Goal: Task Accomplishment & Management: Use online tool/utility

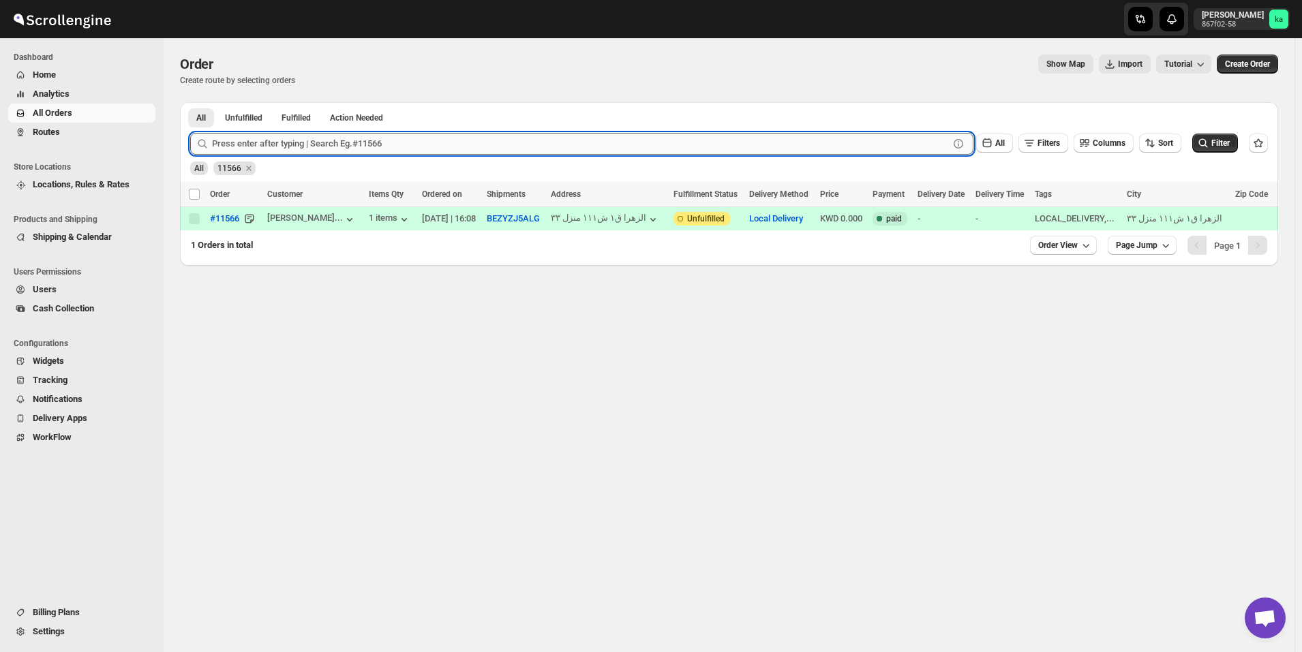
click at [442, 149] on input "text" at bounding box center [580, 144] width 737 height 22
type input "11623"
click at [190, 102] on button "Submit" at bounding box center [209, 109] width 39 height 14
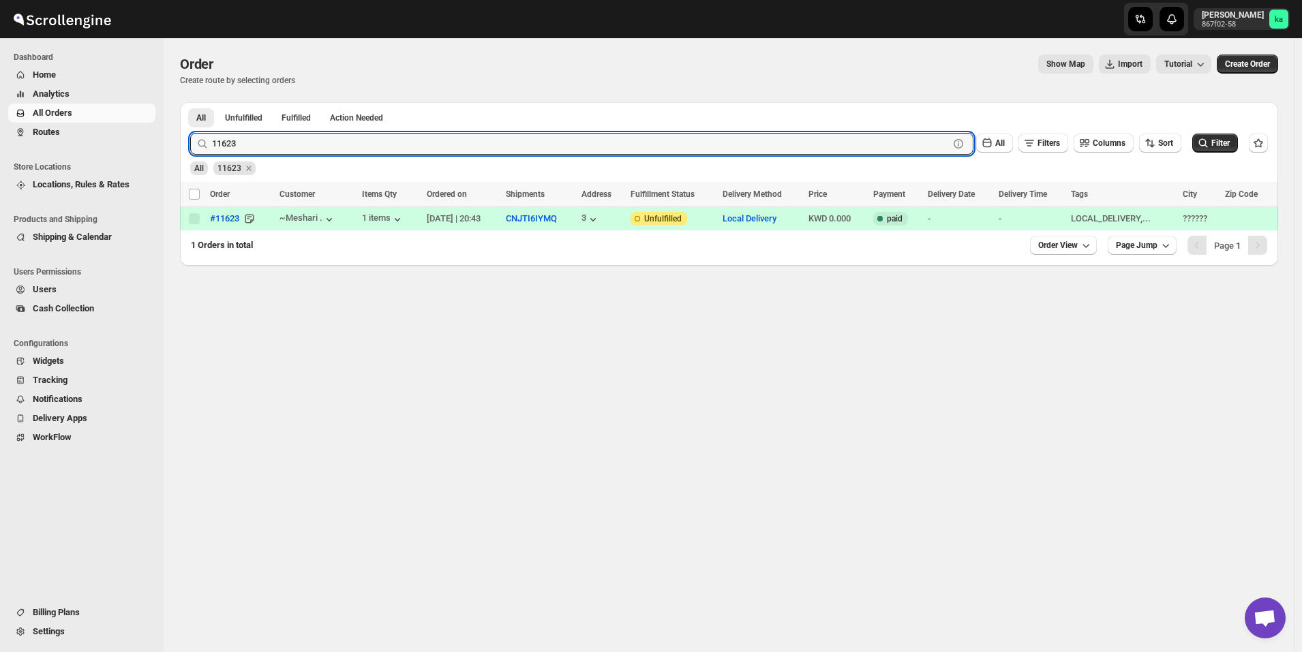
click at [70, 137] on span "Routes" at bounding box center [93, 132] width 120 height 14
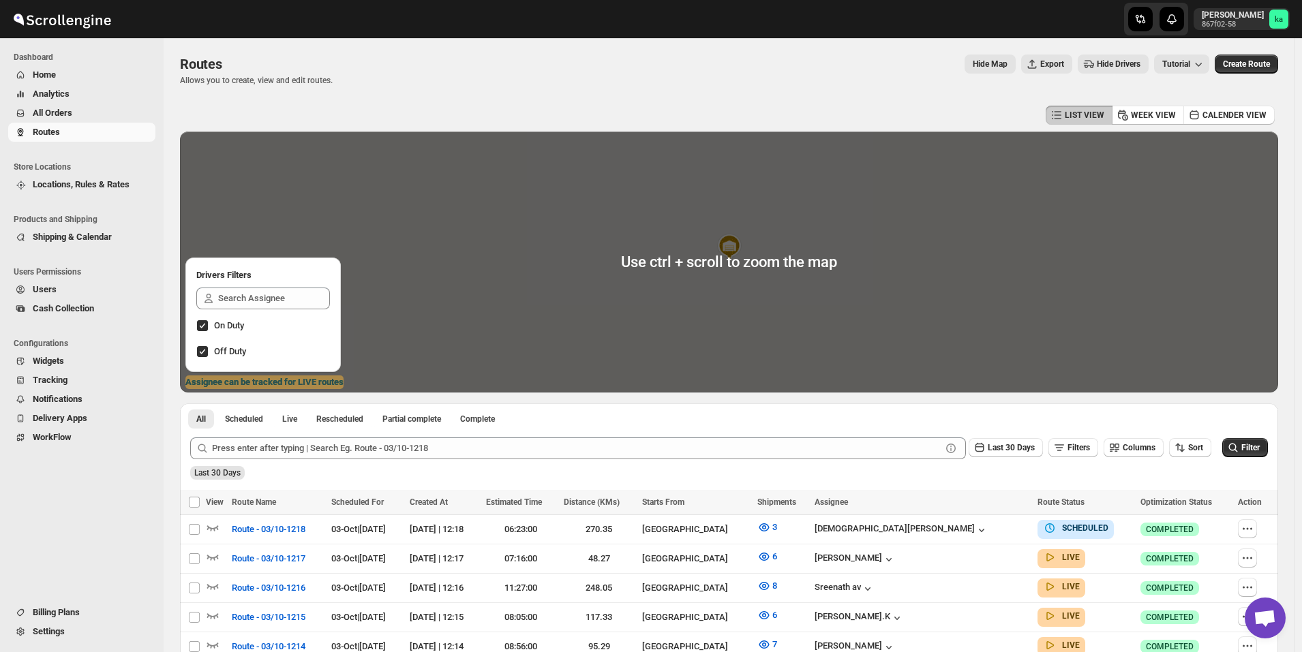
scroll to position [341, 0]
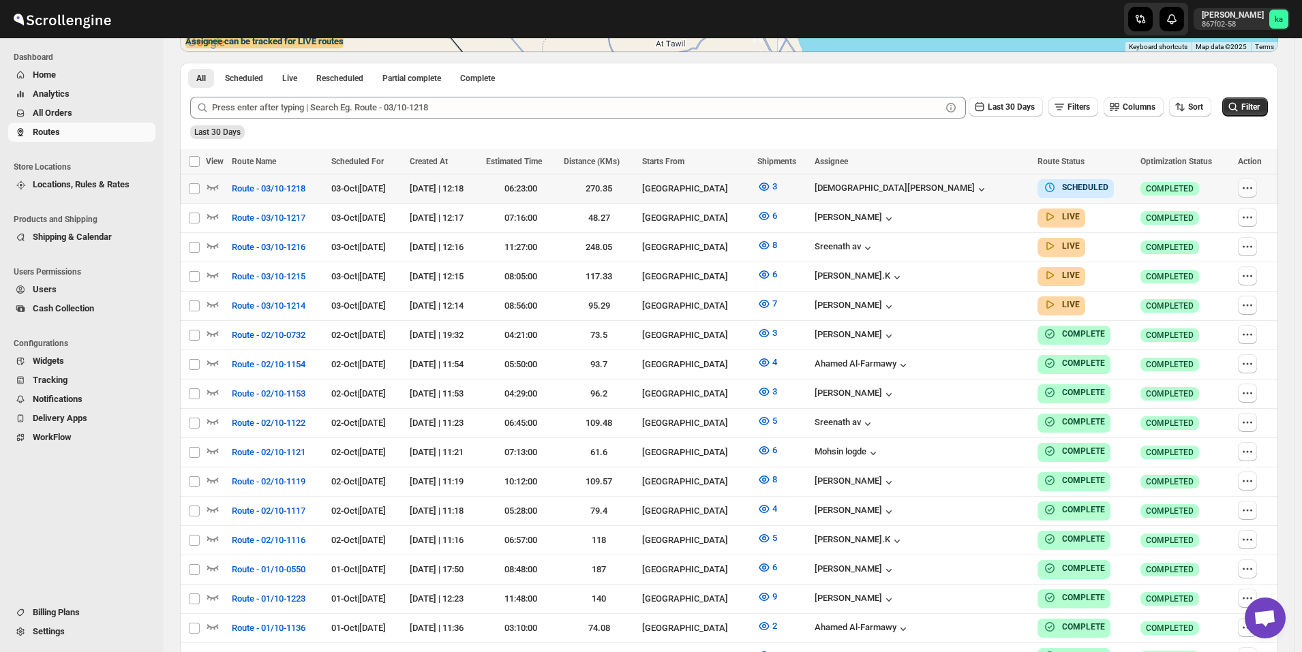
click at [1254, 190] on icon "button" at bounding box center [1248, 188] width 14 height 14
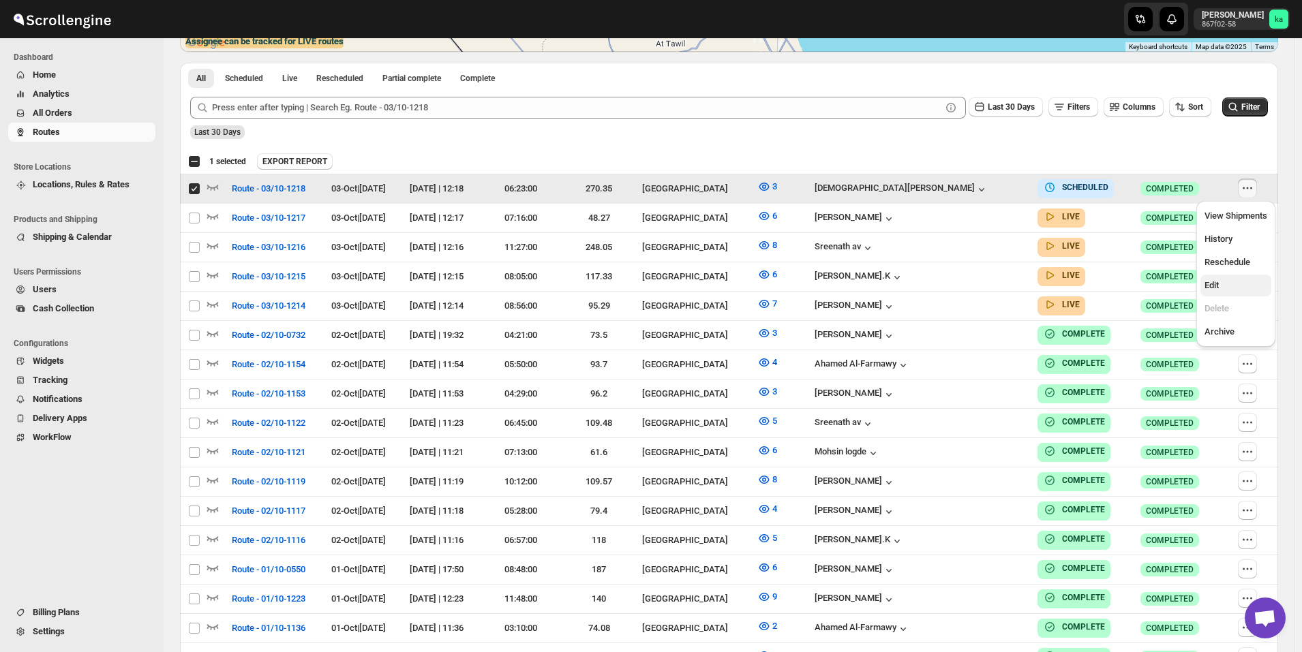
click at [1241, 286] on span "Edit" at bounding box center [1235, 286] width 63 height 14
checkbox input "false"
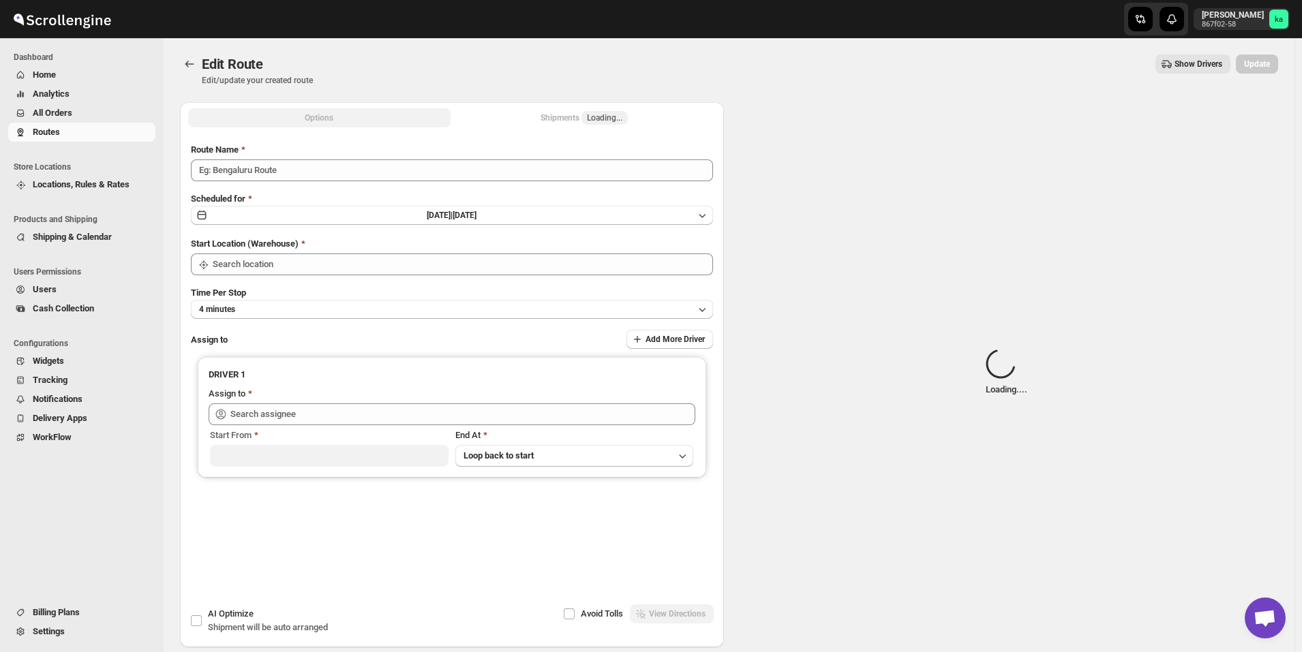
type input "Route - 03/10-1218"
type input "[GEOGRAPHIC_DATA]"
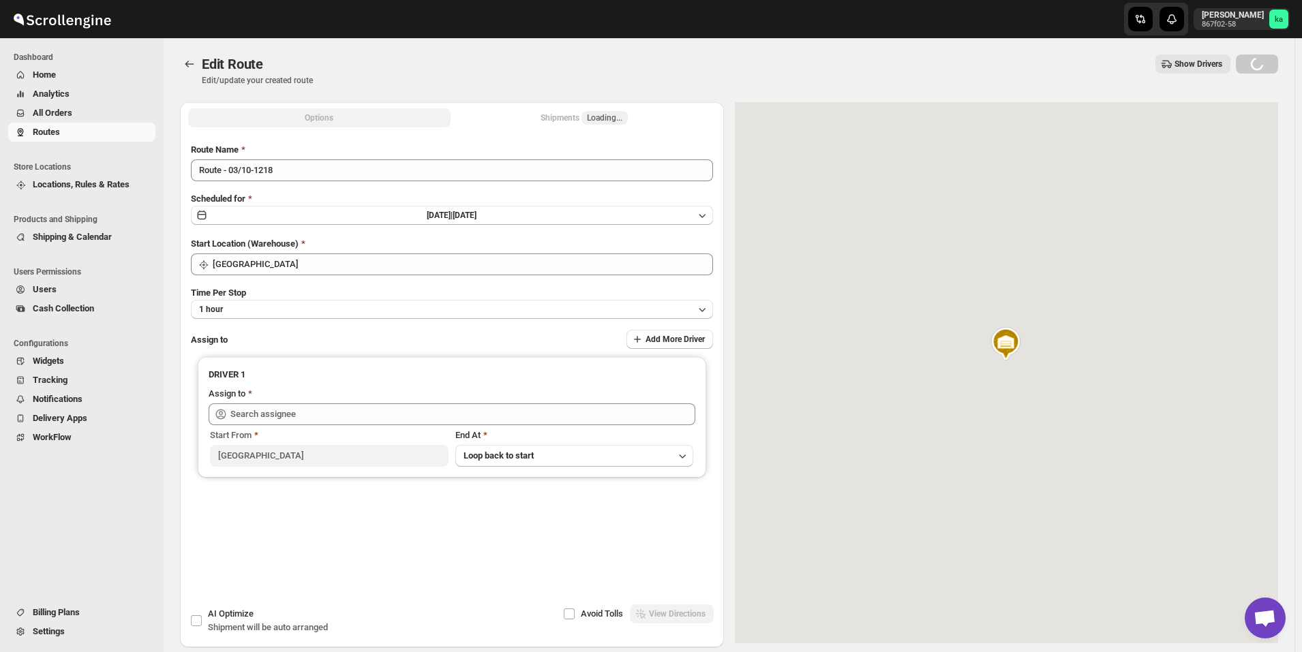
type input "[PERSON_NAME] ([EMAIL_ADDRESS][DOMAIN_NAME])"
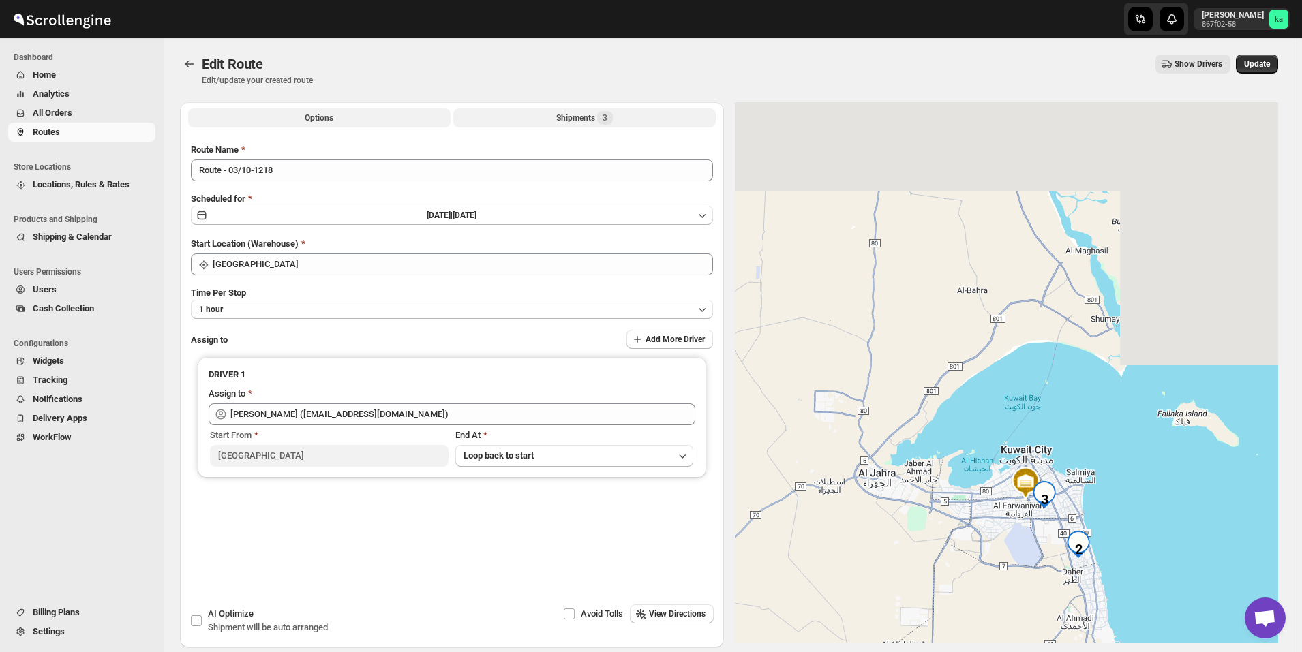
click at [572, 120] on div "Shipments 3" at bounding box center [584, 118] width 57 height 14
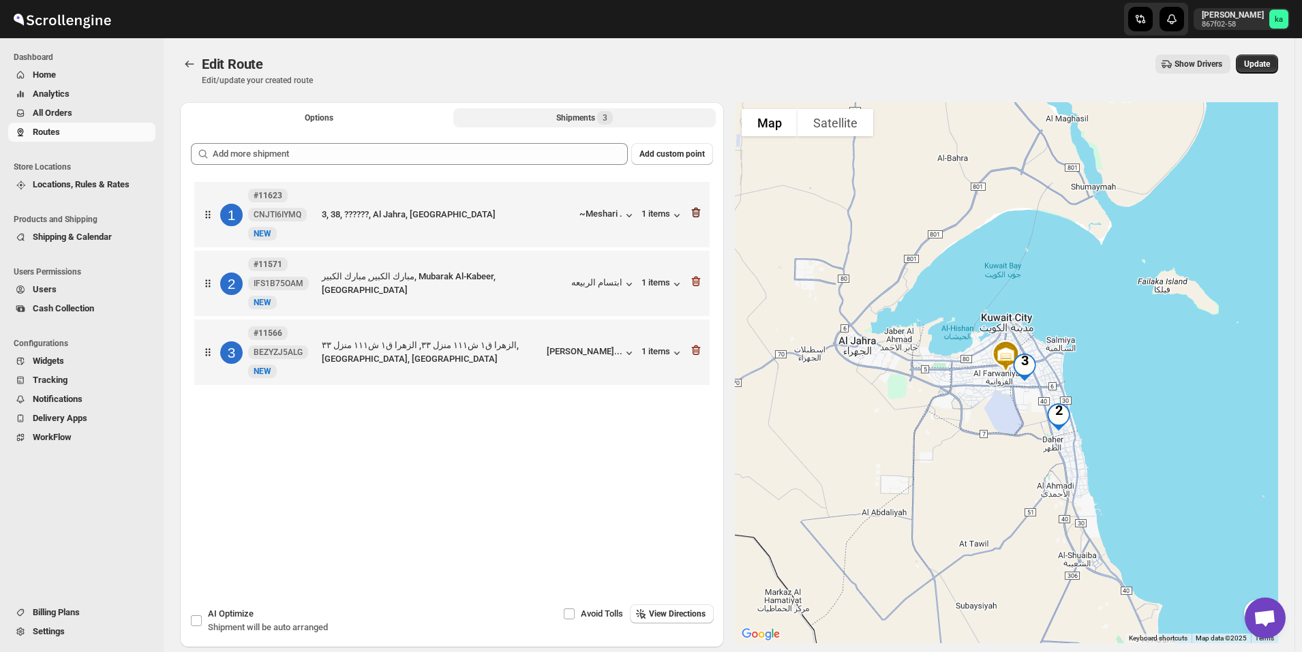
click at [697, 213] on icon "button" at bounding box center [696, 213] width 14 height 14
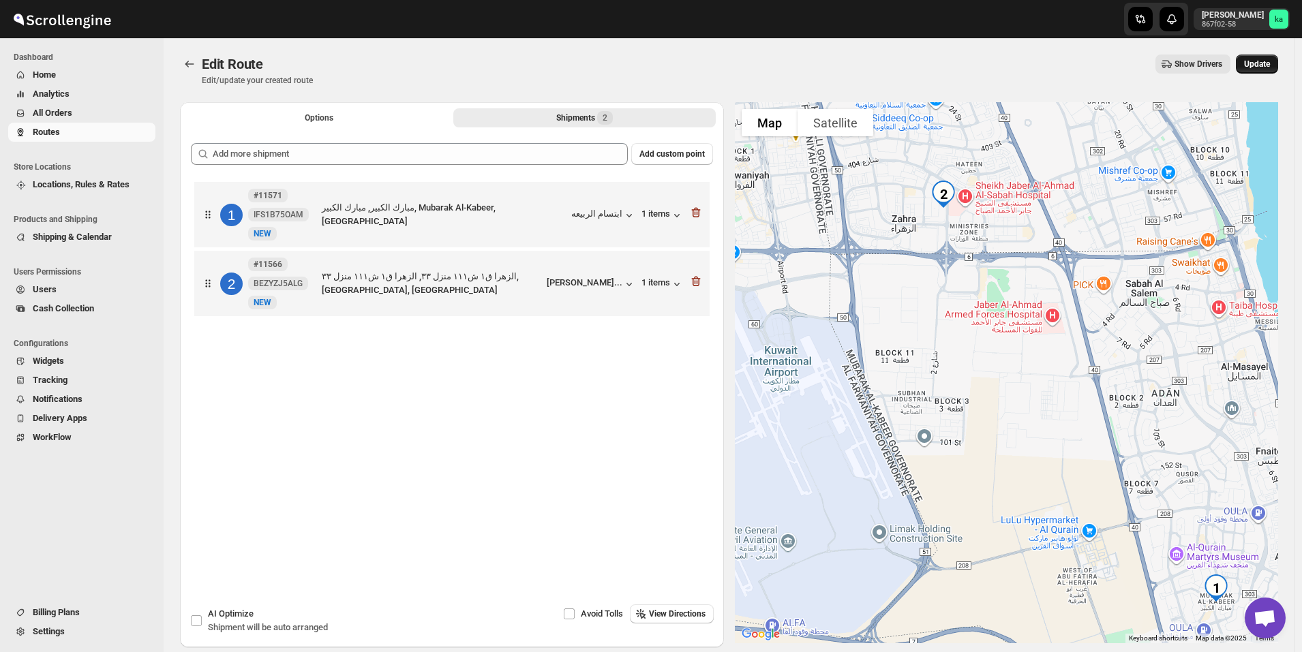
click at [1277, 61] on button "Update" at bounding box center [1257, 64] width 42 height 19
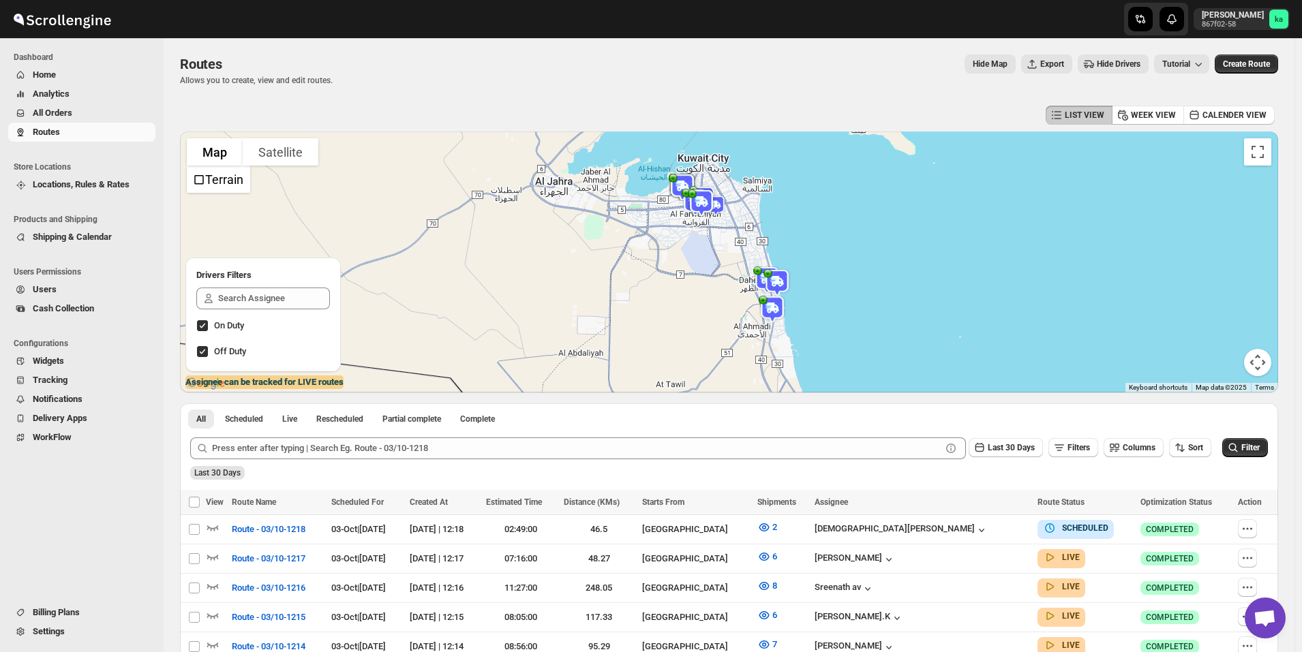
click at [69, 110] on span "All Orders" at bounding box center [53, 113] width 40 height 10
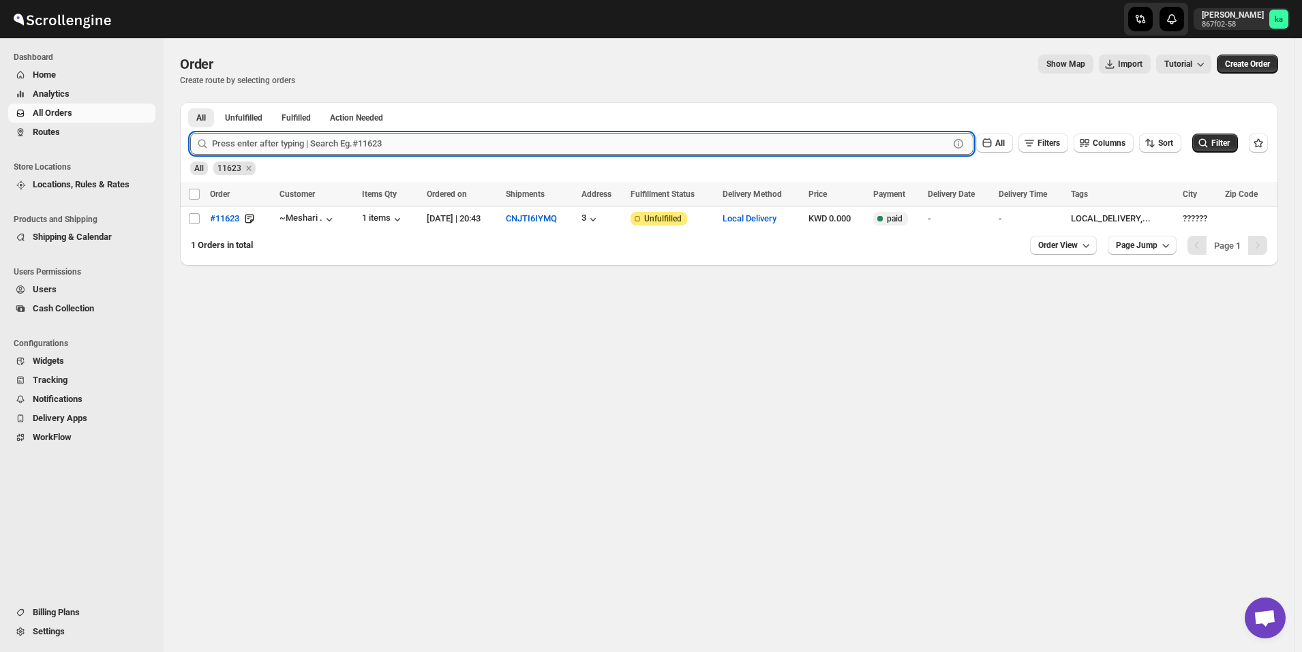
click at [322, 147] on input "text" at bounding box center [580, 144] width 737 height 22
paste input "11637"
type input "11637"
click at [190, 102] on button "Submit" at bounding box center [209, 109] width 39 height 14
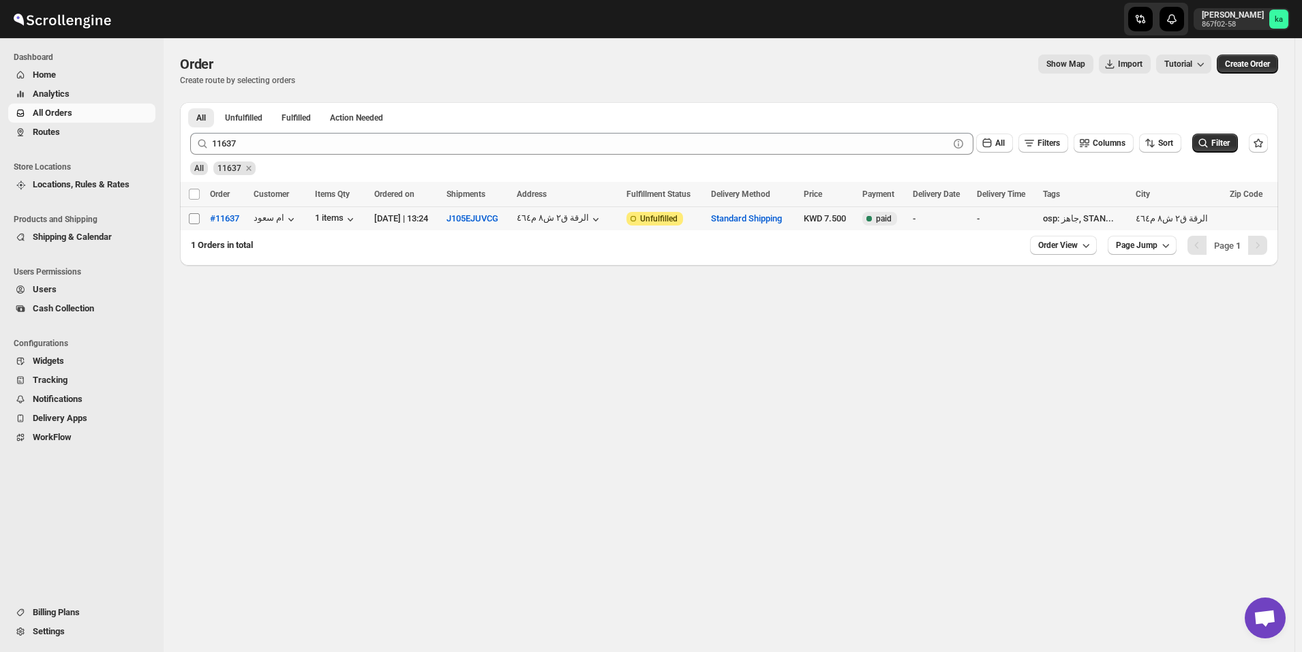
click at [192, 219] on input "Select order" at bounding box center [194, 218] width 11 height 11
checkbox input "true"
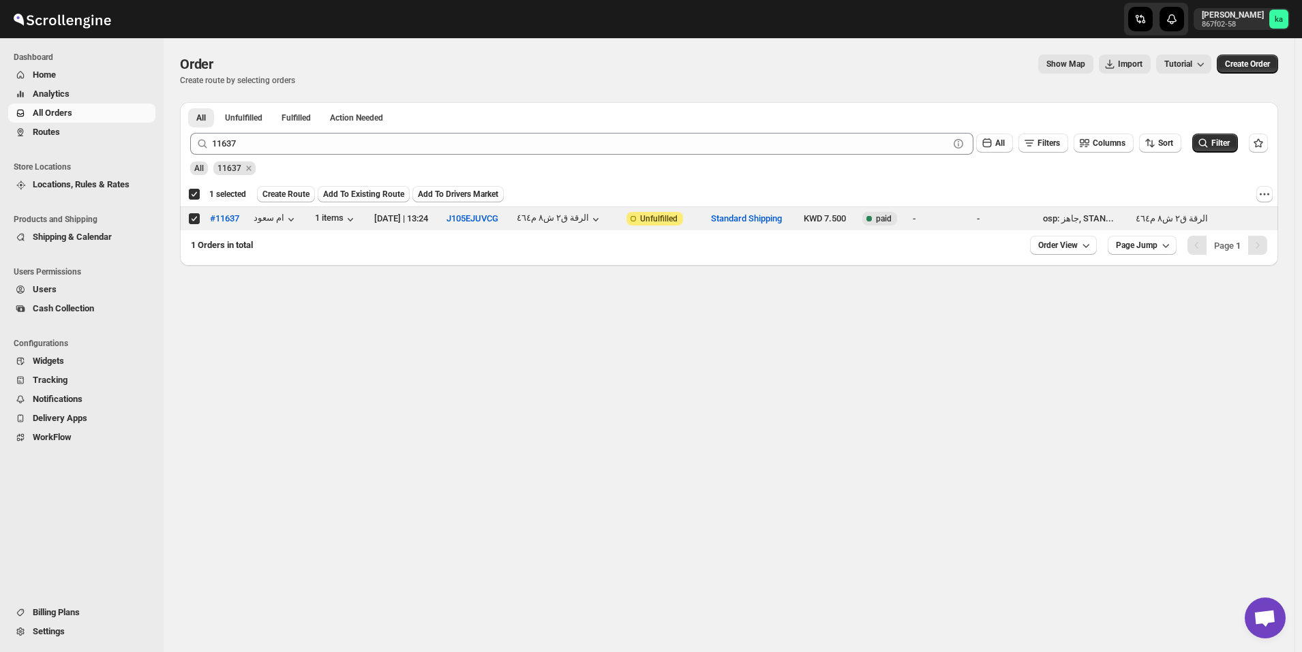
click at [343, 130] on div "11637 Clear All Filters Columns Sort Filter" at bounding box center [723, 138] width 1089 height 33
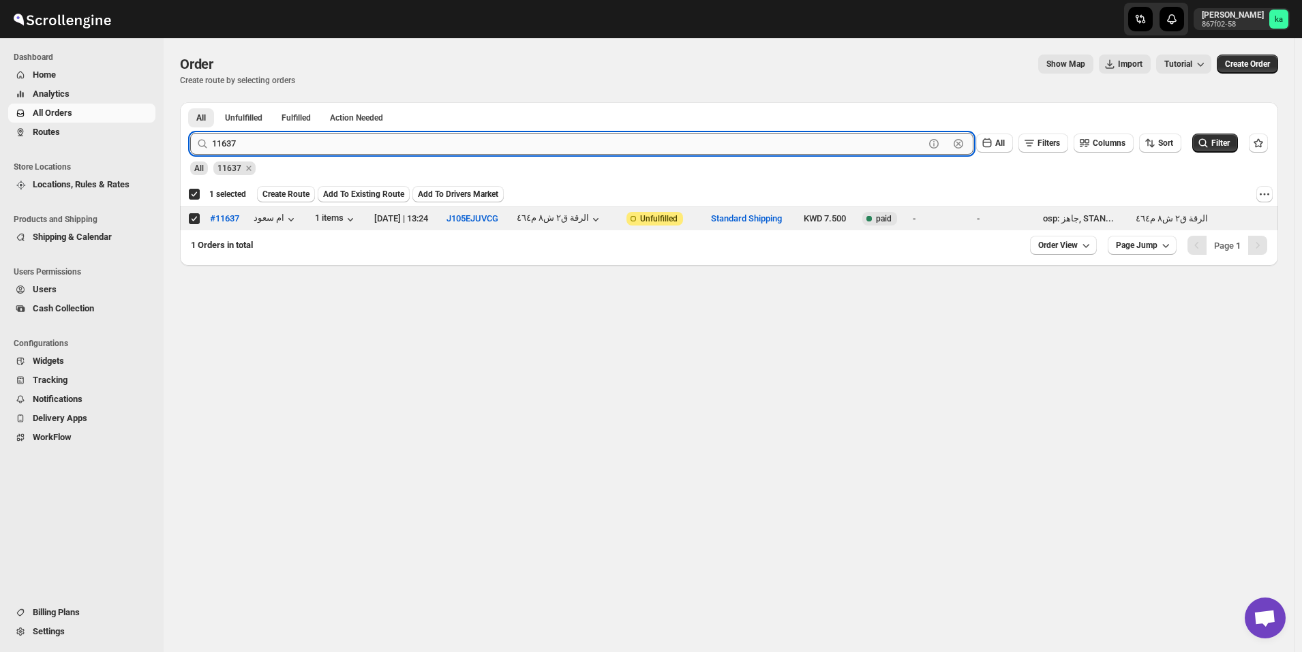
click at [340, 140] on input "11637" at bounding box center [568, 144] width 712 height 22
paste input "4"
type input "11634"
click at [190, 102] on button "Submit" at bounding box center [209, 109] width 39 height 14
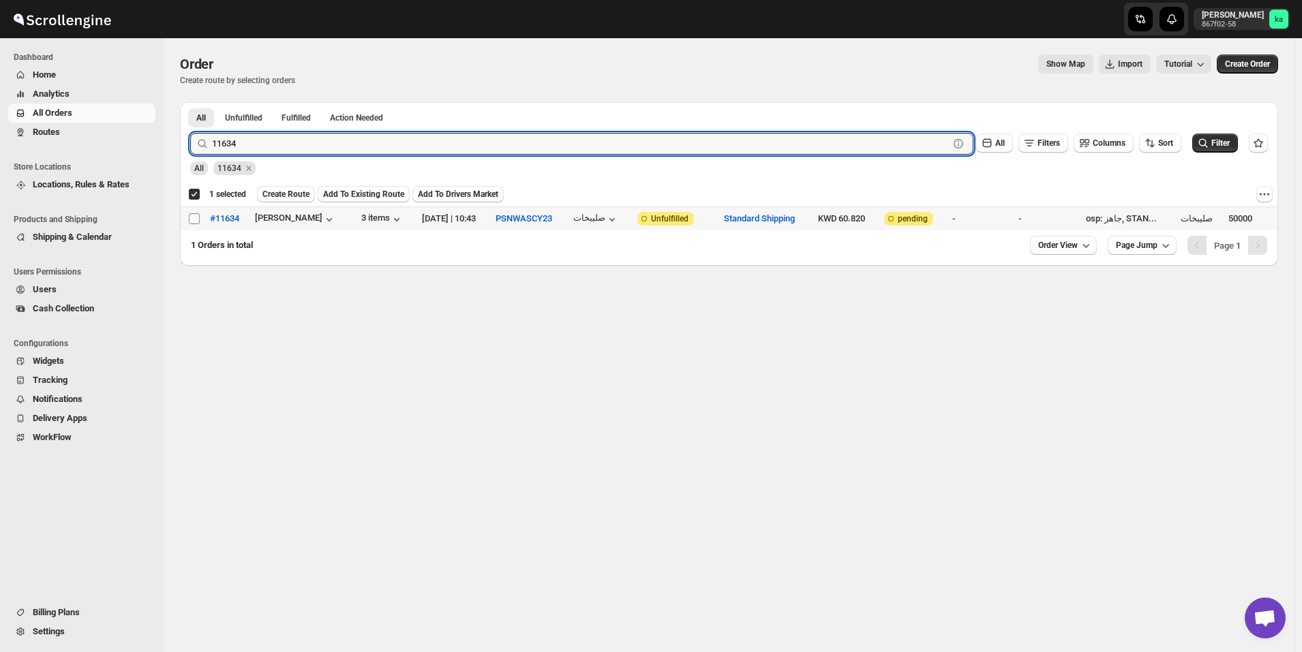
click at [194, 222] on input "Select order" at bounding box center [194, 218] width 11 height 11
checkbox input "true"
checkbox input "false"
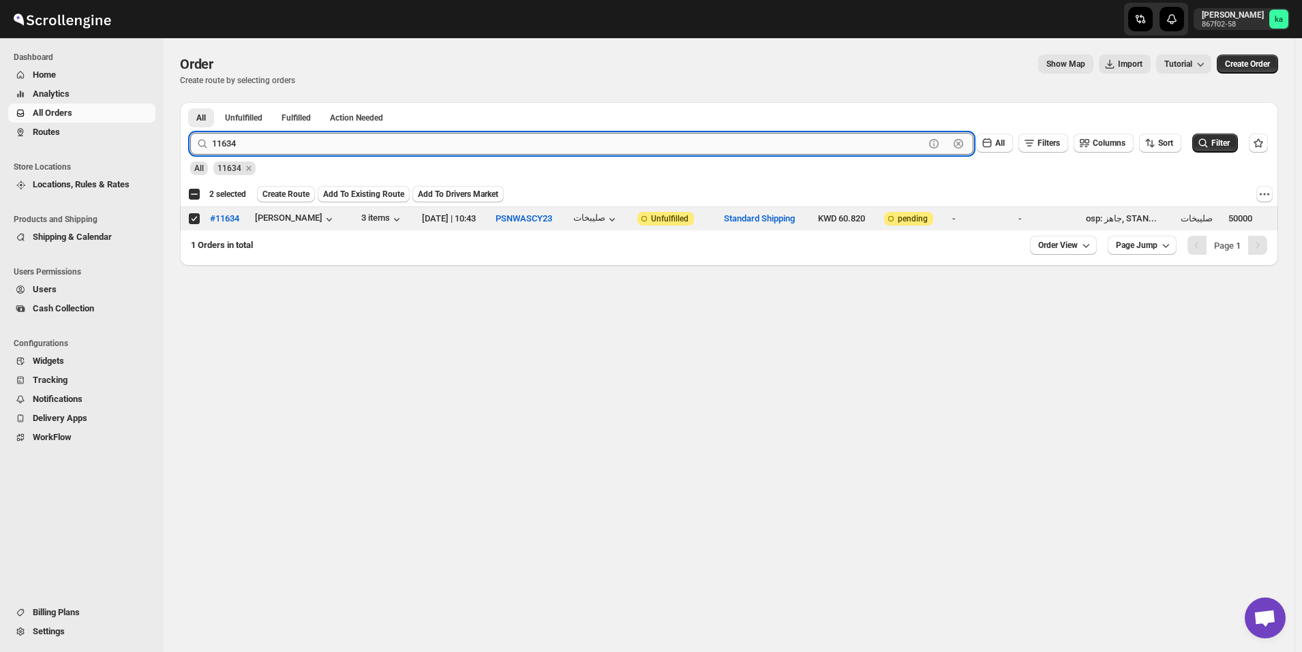
click at [303, 151] on input "11634" at bounding box center [568, 144] width 712 height 22
paste input "25"
type input "11625"
click at [190, 102] on button "Submit" at bounding box center [209, 109] width 39 height 14
click at [194, 220] on input "Select order" at bounding box center [194, 218] width 11 height 11
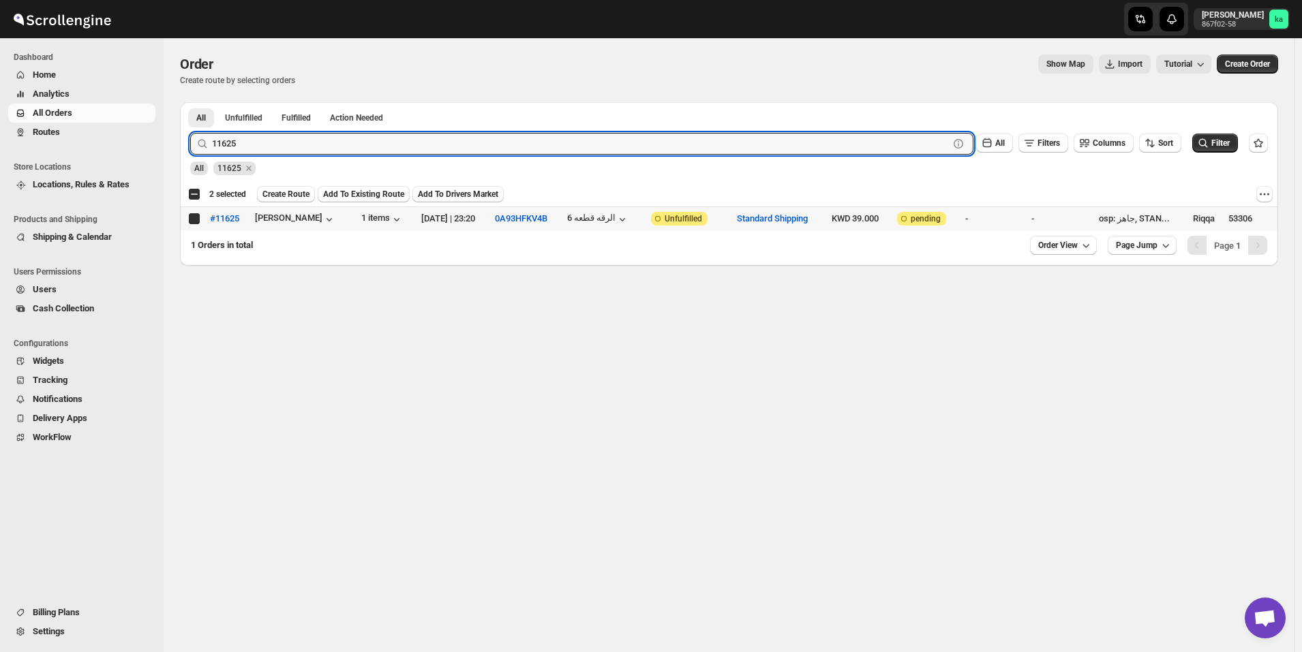
checkbox input "true"
click at [305, 146] on input "11625" at bounding box center [568, 144] width 712 height 22
paste input "02"
type input "11602"
click at [190, 102] on button "Submit" at bounding box center [209, 109] width 39 height 14
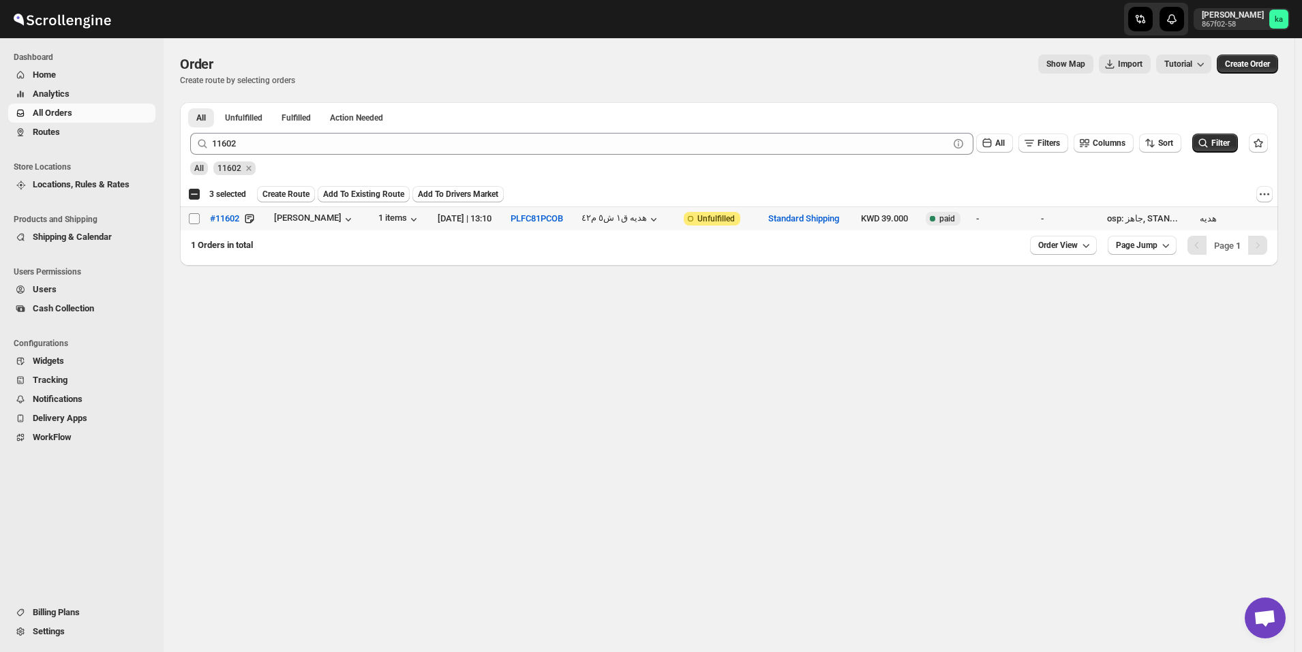
click at [191, 220] on input "Select order" at bounding box center [194, 218] width 11 height 11
checkbox input "true"
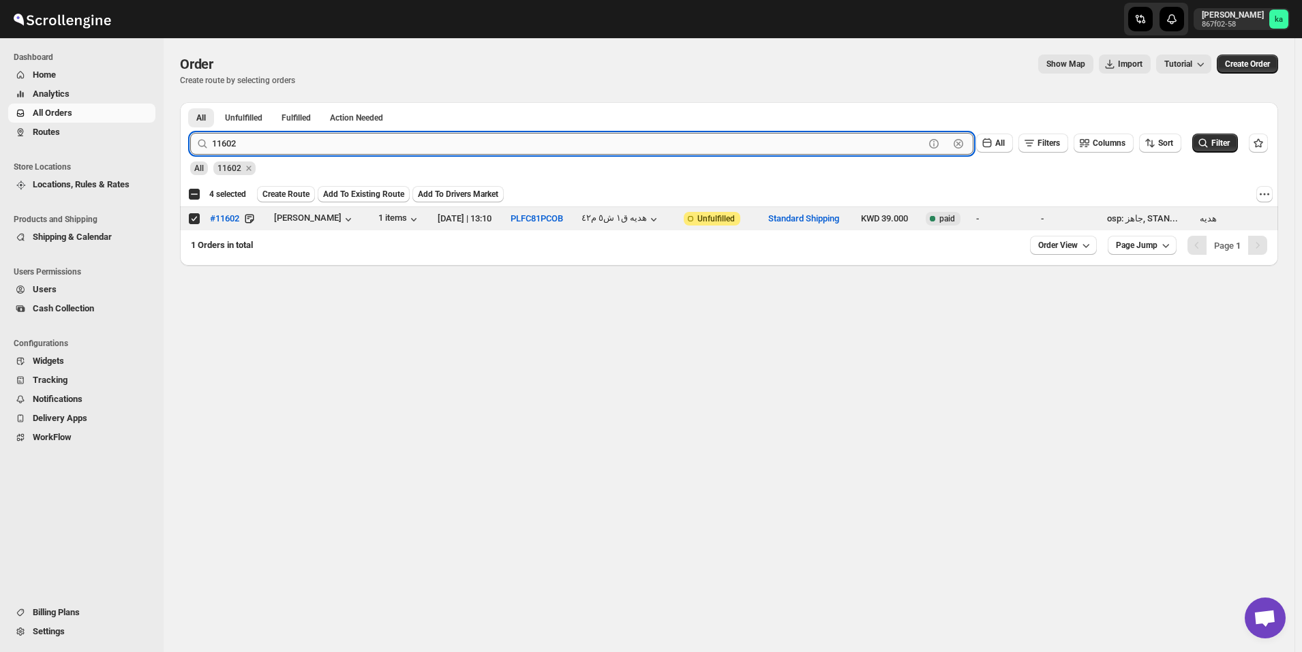
click at [300, 140] on input "11602" at bounding box center [568, 144] width 712 height 22
paste input "471"
type input "11471"
click at [190, 102] on button "Submit" at bounding box center [209, 109] width 39 height 14
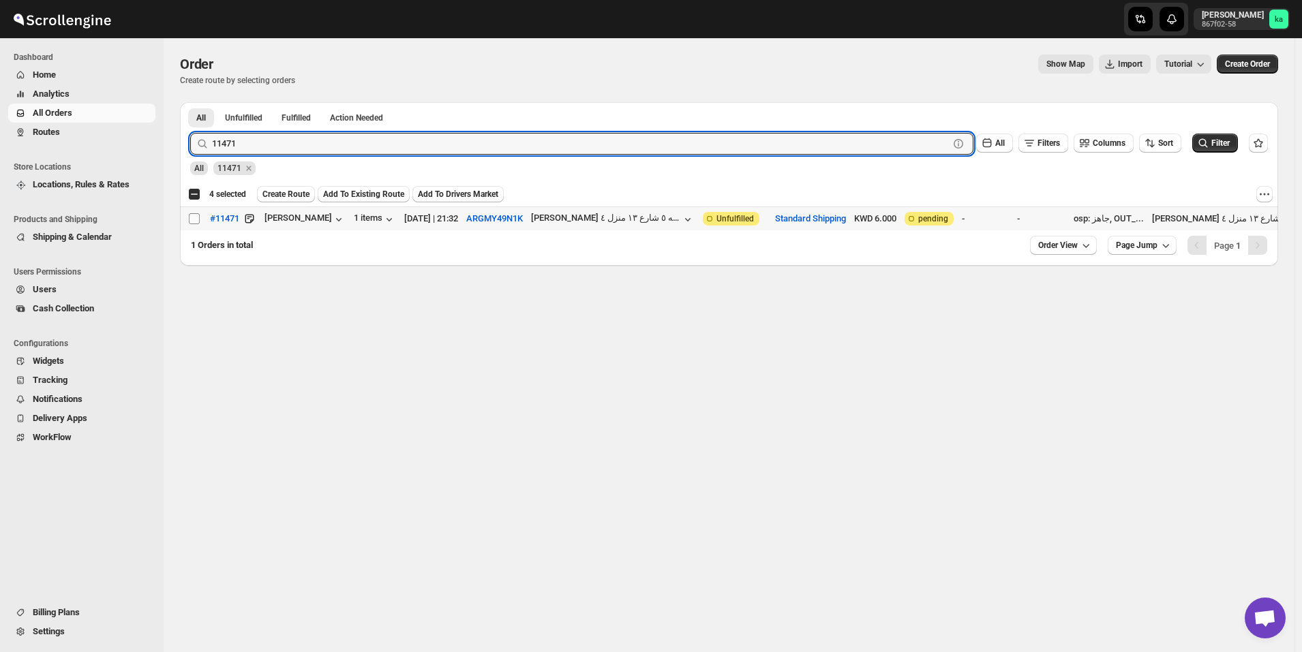
click at [197, 220] on input "Select order" at bounding box center [194, 218] width 11 height 11
checkbox input "true"
click at [282, 152] on input "11471" at bounding box center [568, 144] width 712 height 22
paste input "606"
type input "11606"
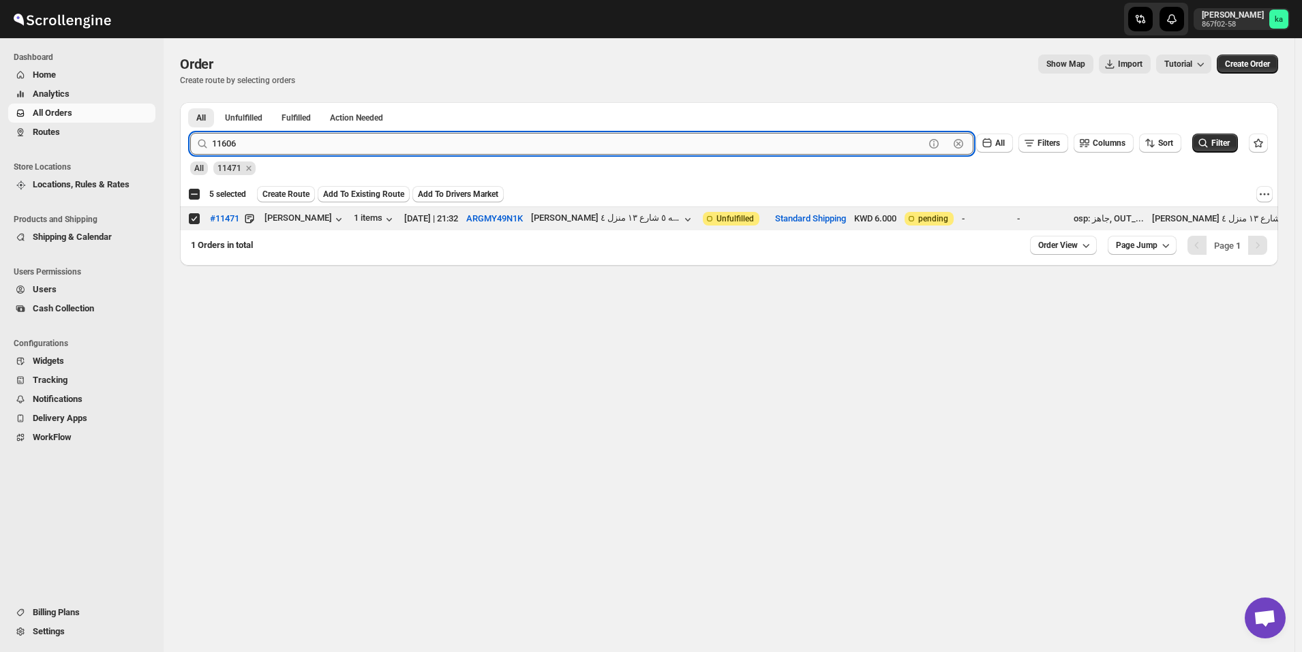
click at [190, 102] on button "Submit" at bounding box center [209, 109] width 39 height 14
click at [192, 218] on input "Select order" at bounding box center [194, 218] width 11 height 11
checkbox input "true"
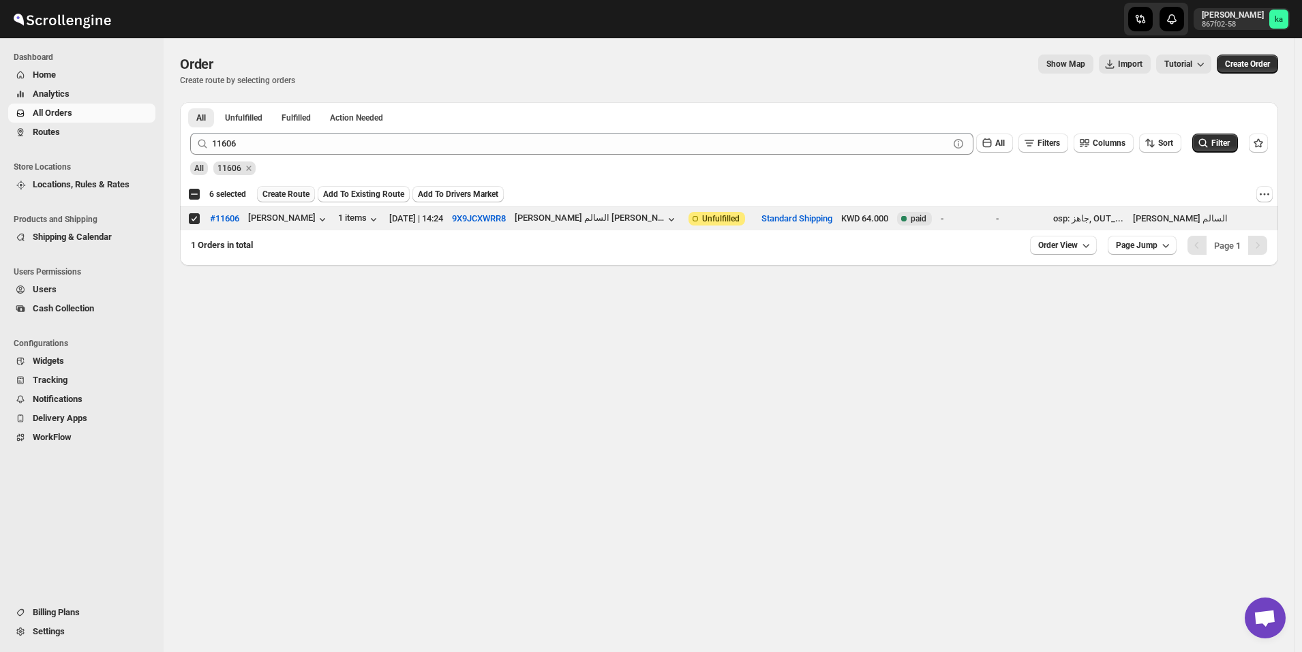
click at [278, 198] on span "Create Route" at bounding box center [285, 194] width 47 height 11
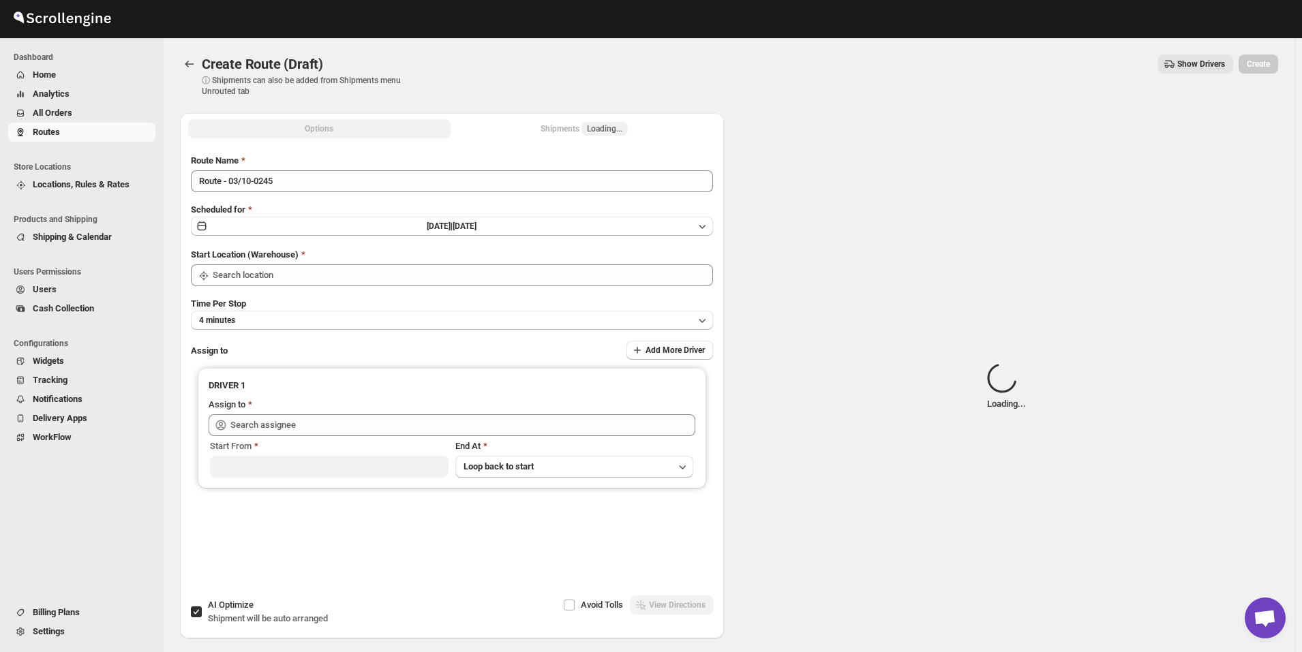
type input "[GEOGRAPHIC_DATA]"
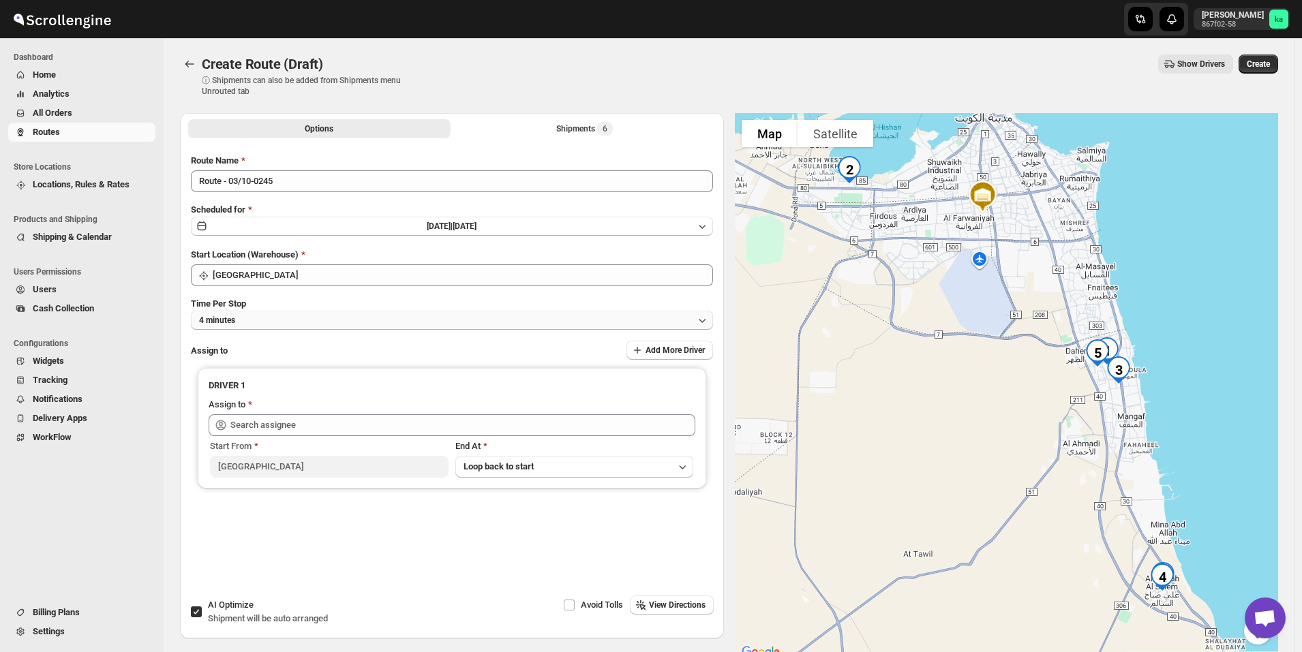
click at [250, 322] on button "4 minutes" at bounding box center [452, 320] width 522 height 19
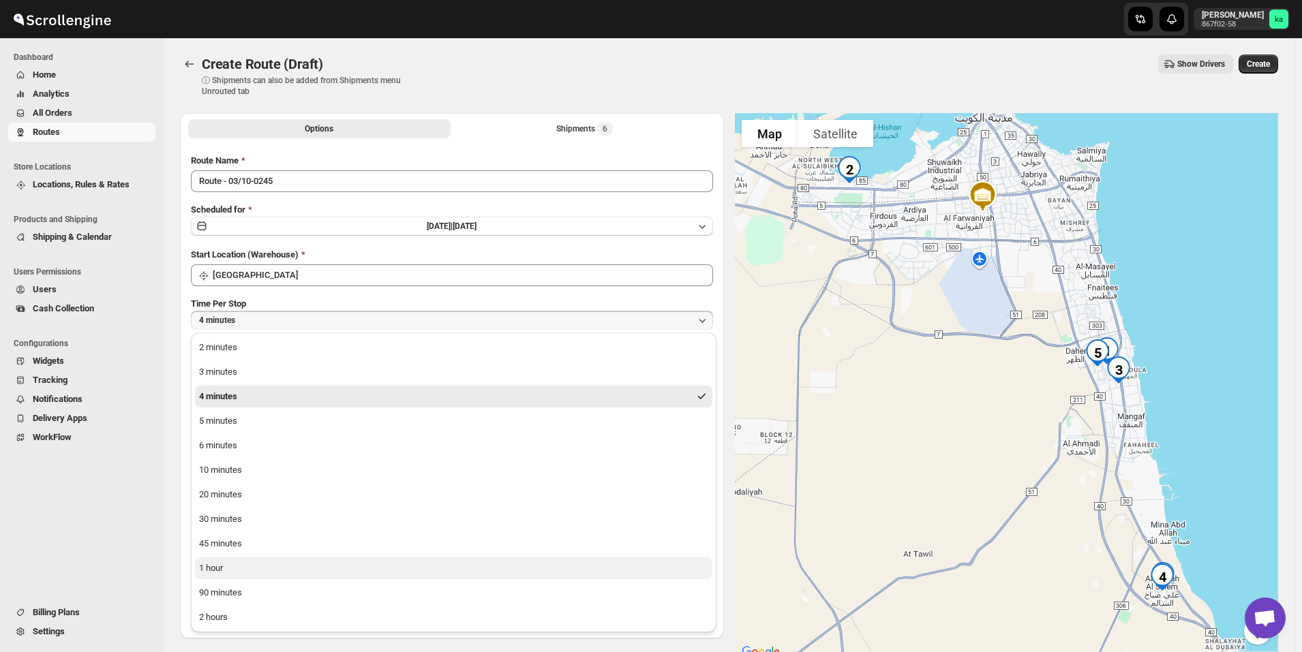
click at [250, 573] on button "1 hour" at bounding box center [453, 569] width 517 height 22
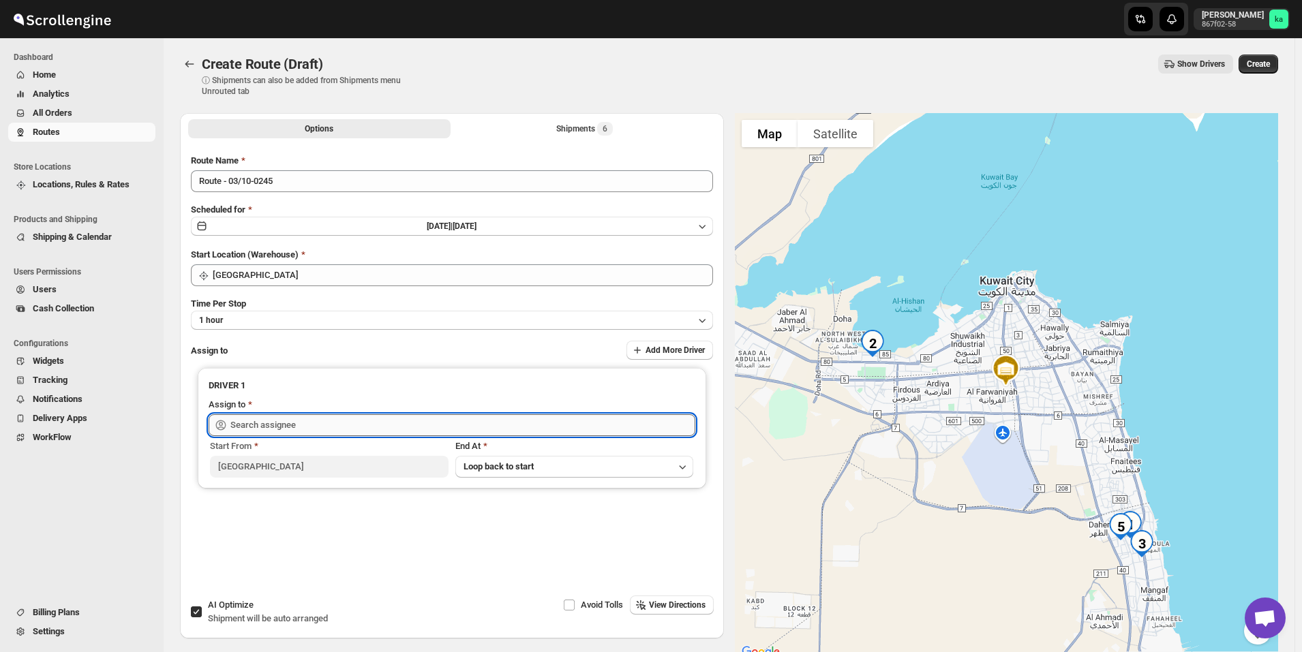
click at [294, 427] on input "text" at bounding box center [462, 425] width 465 height 22
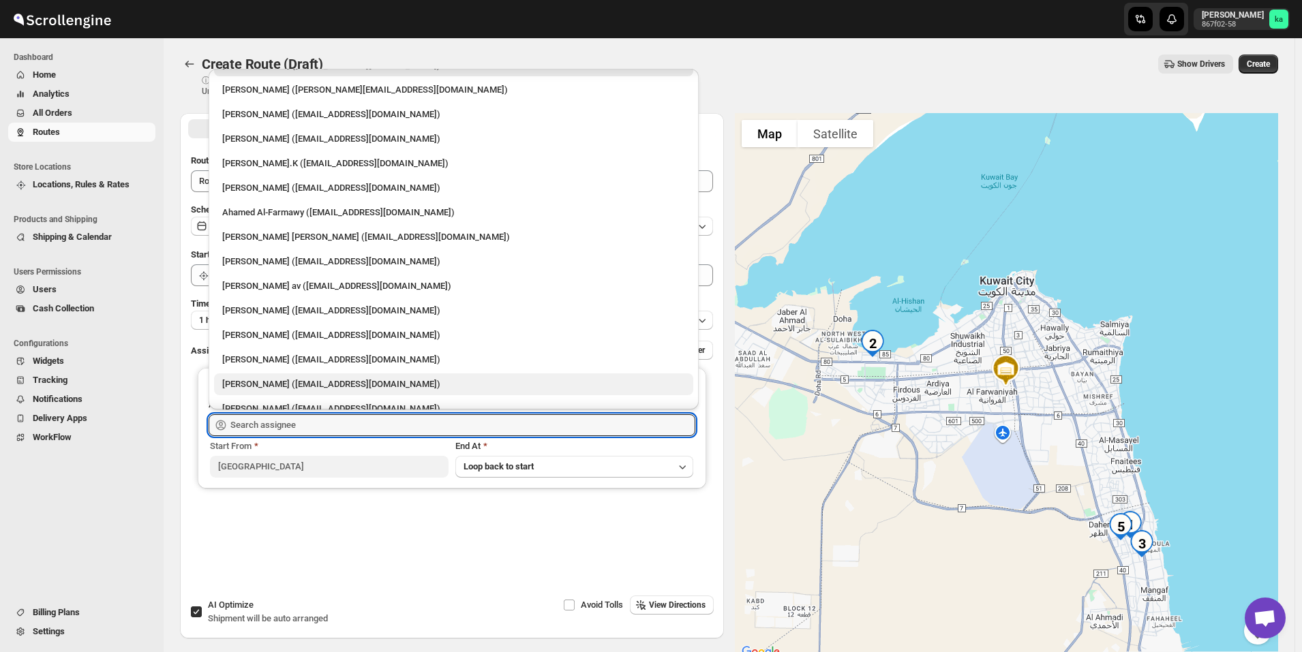
scroll to position [35, 0]
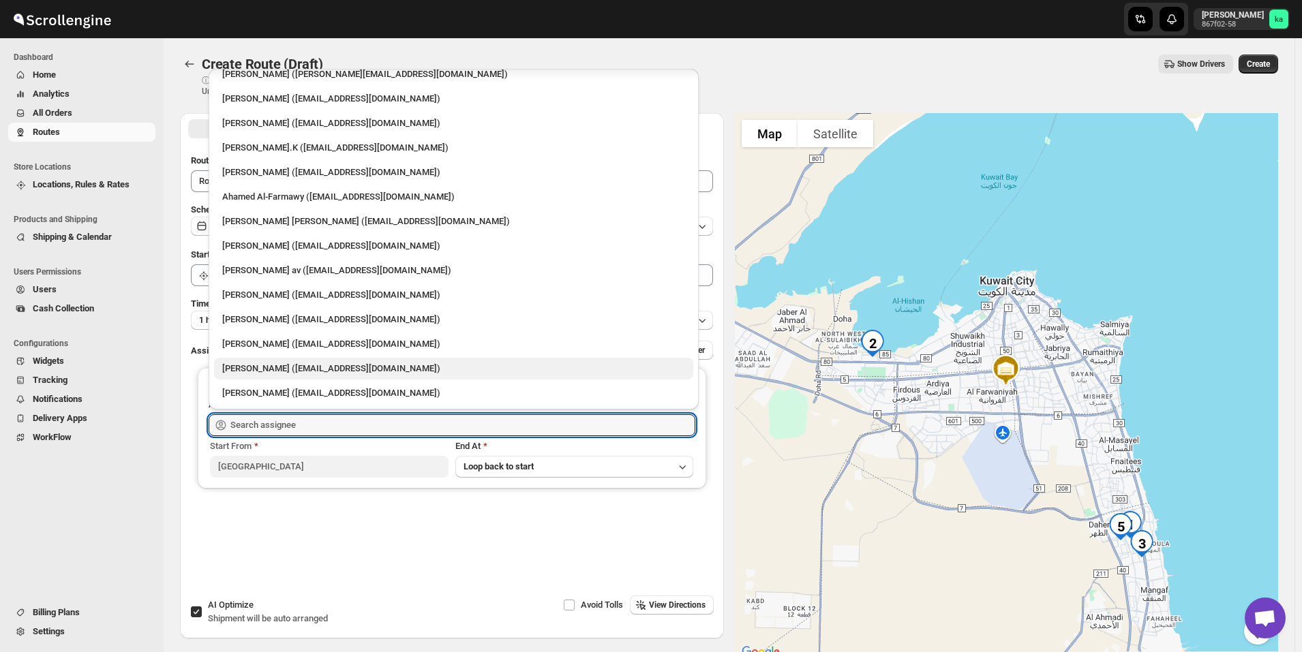
click at [307, 365] on div "[PERSON_NAME] ([EMAIL_ADDRESS][DOMAIN_NAME])" at bounding box center [453, 369] width 463 height 14
type input "[PERSON_NAME] ([EMAIL_ADDRESS][DOMAIN_NAME])"
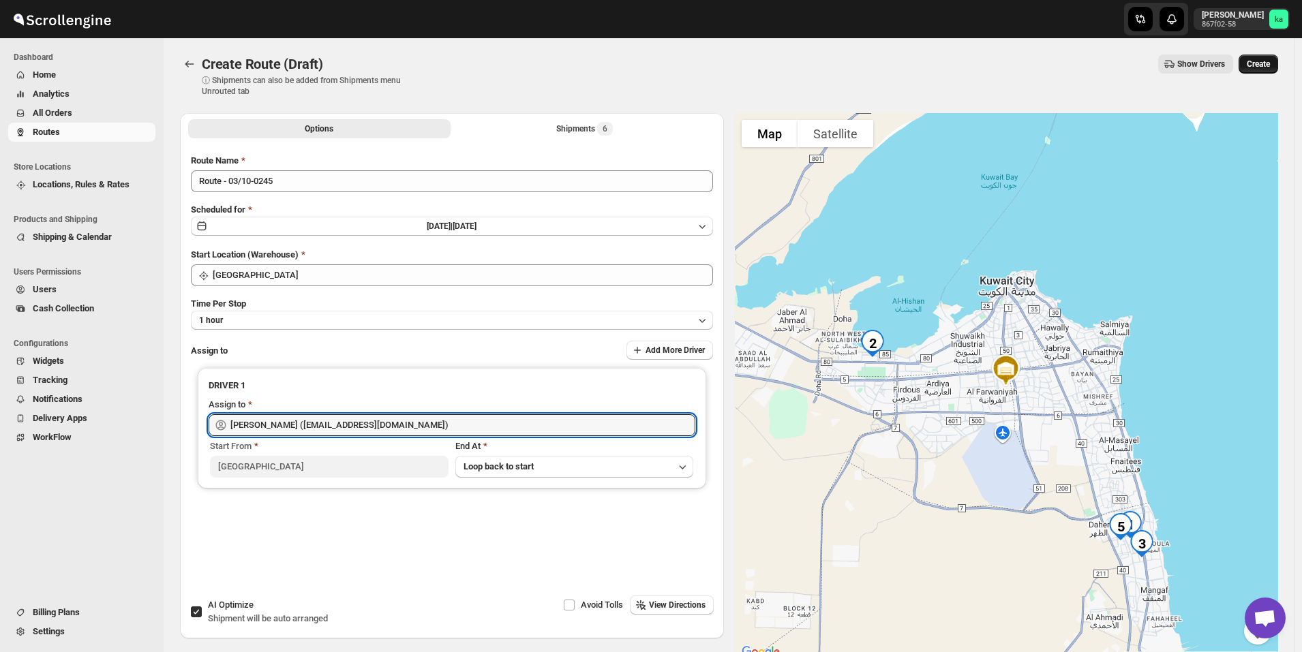
click at [1270, 67] on span "Create" at bounding box center [1258, 64] width 23 height 11
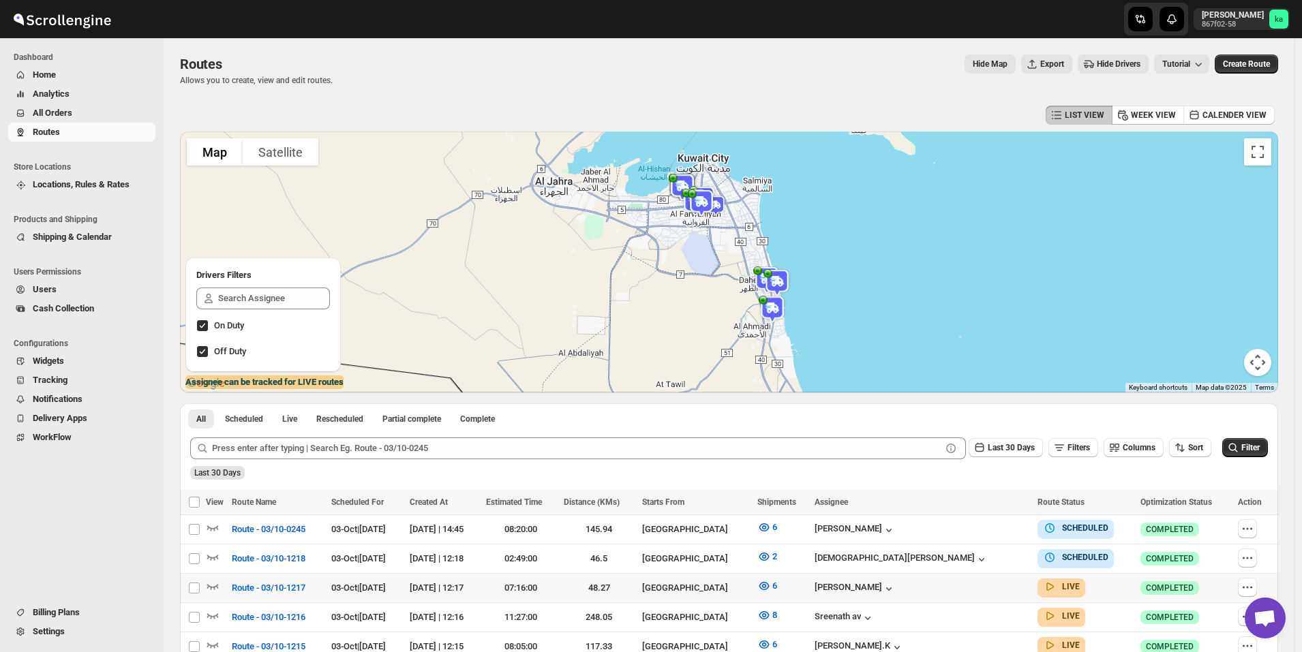
scroll to position [136, 0]
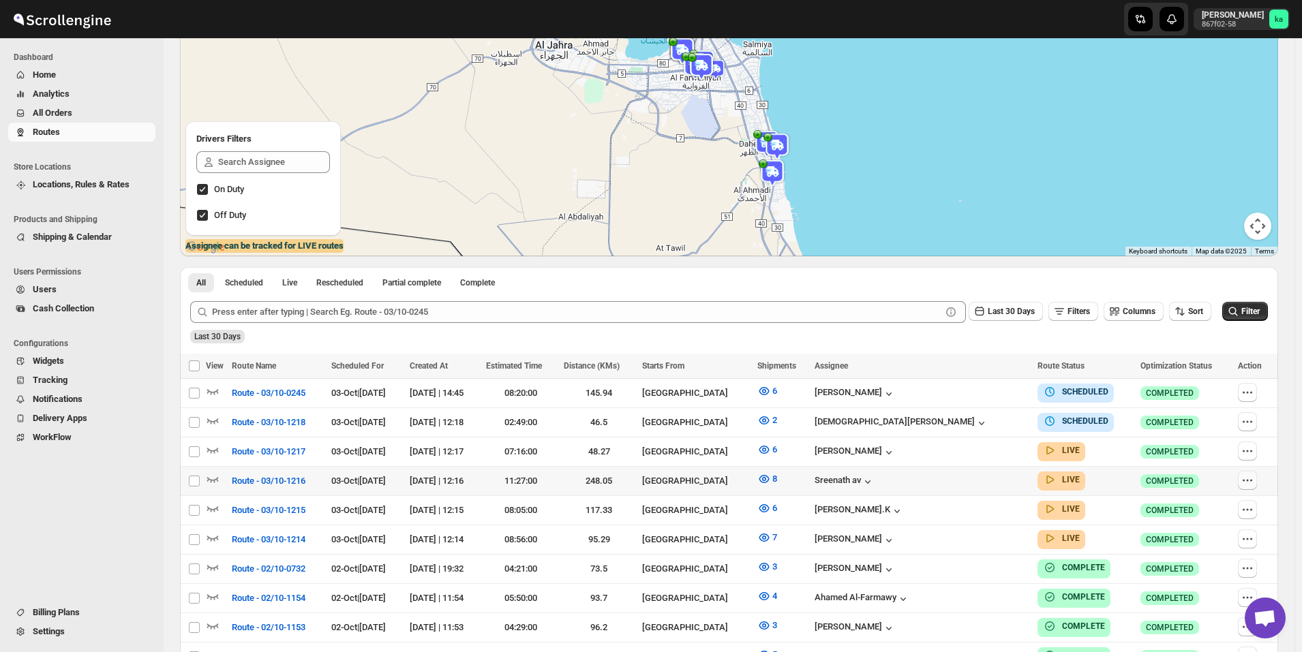
click at [1252, 478] on icon "button" at bounding box center [1248, 481] width 14 height 14
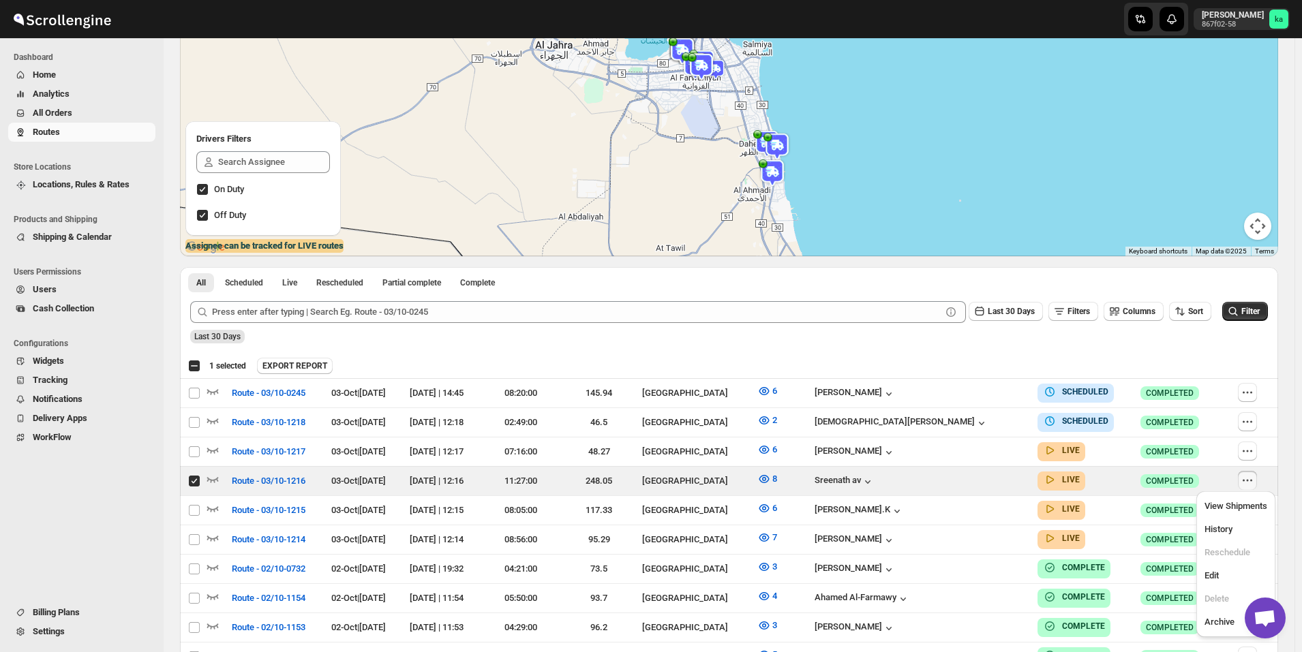
click at [1125, 350] on div "Submit Last 30 Days Filters Columns Sort Filter Last 30 Days" at bounding box center [729, 322] width 1098 height 63
click at [196, 483] on input "Select route" at bounding box center [194, 481] width 11 height 11
checkbox input "false"
